Goal: Navigation & Orientation: Go to known website

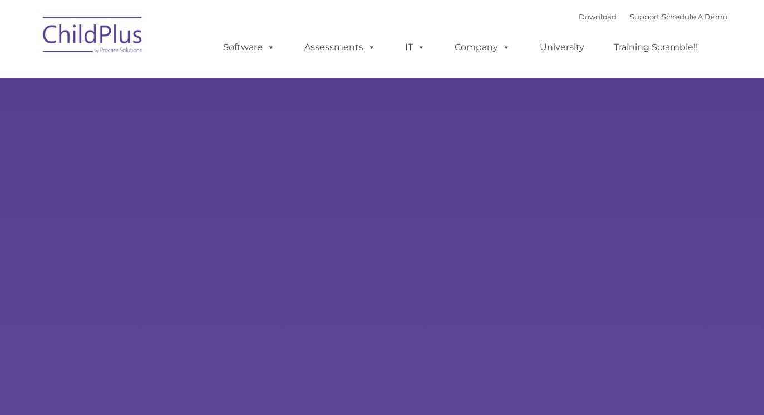
type input ""
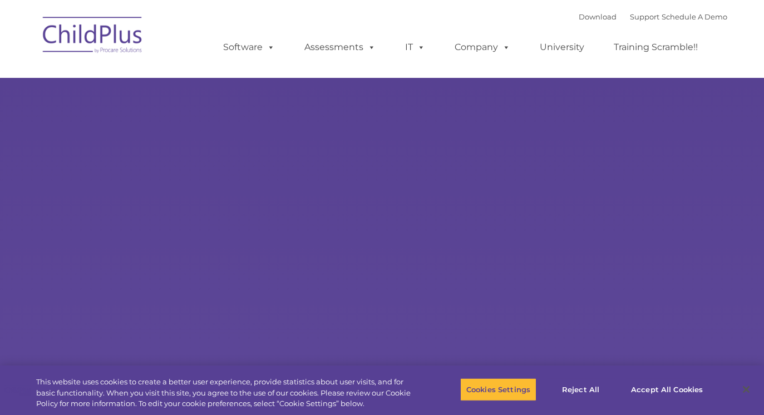
select select "MEDIUM"
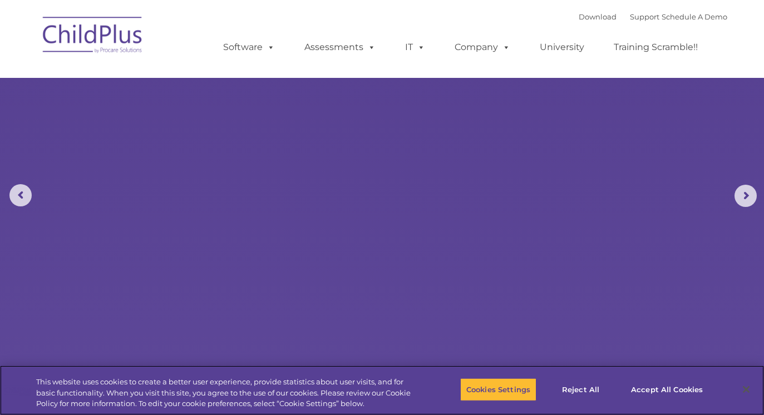
scroll to position [22, 0]
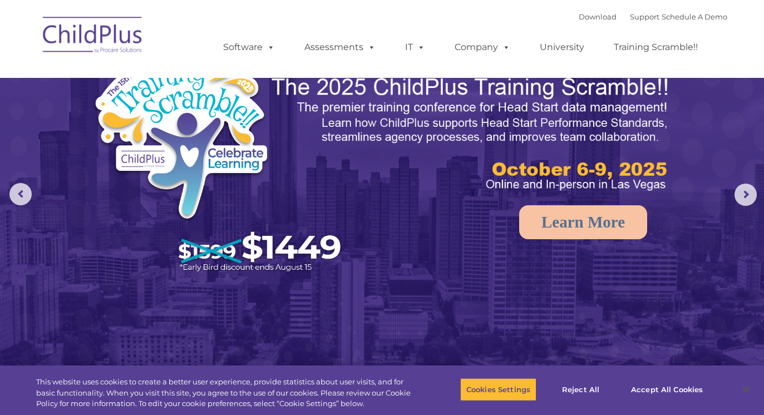
click at [100, 35] on img at bounding box center [92, 37] width 111 height 56
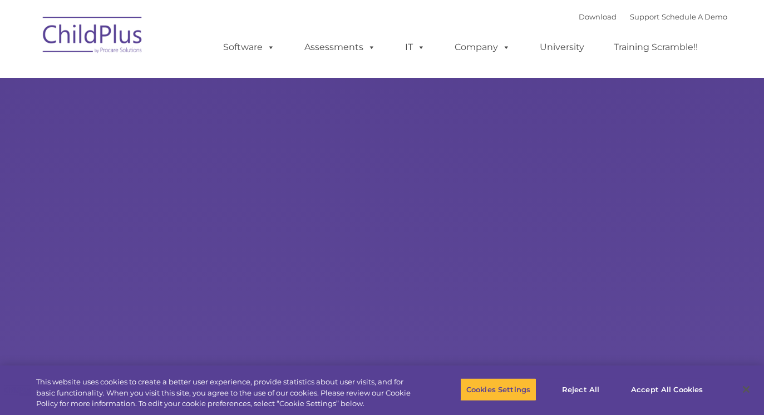
type input ""
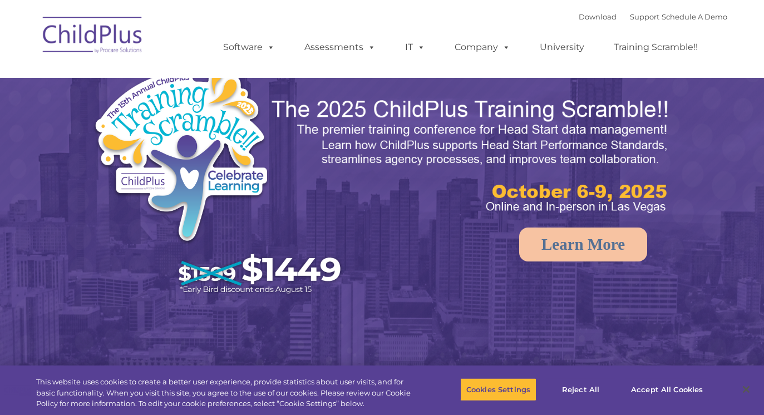
select select "MEDIUM"
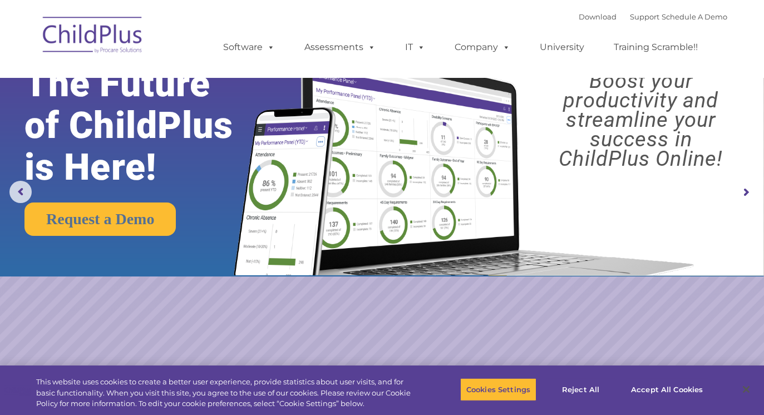
scroll to position [32, 0]
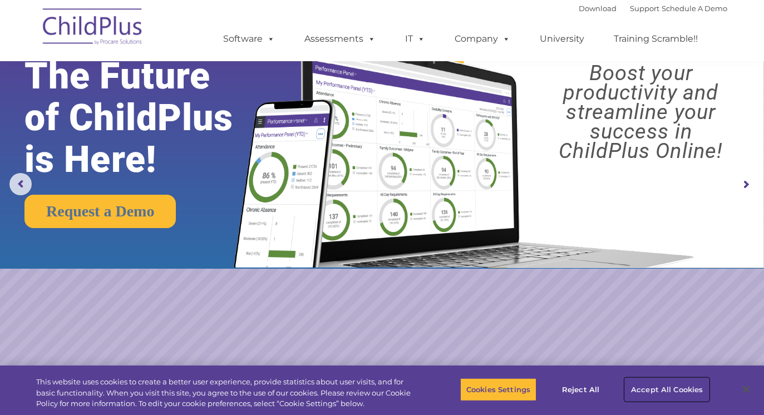
click at [660, 387] on button "Accept All Cookies" at bounding box center [667, 389] width 84 height 23
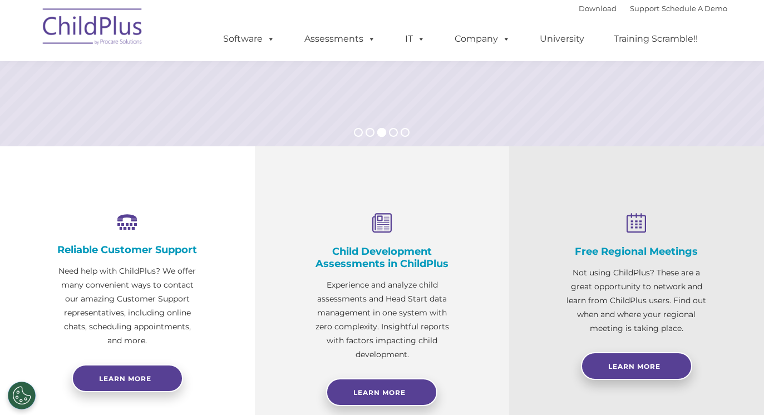
scroll to position [0, 0]
